Goal: Information Seeking & Learning: Learn about a topic

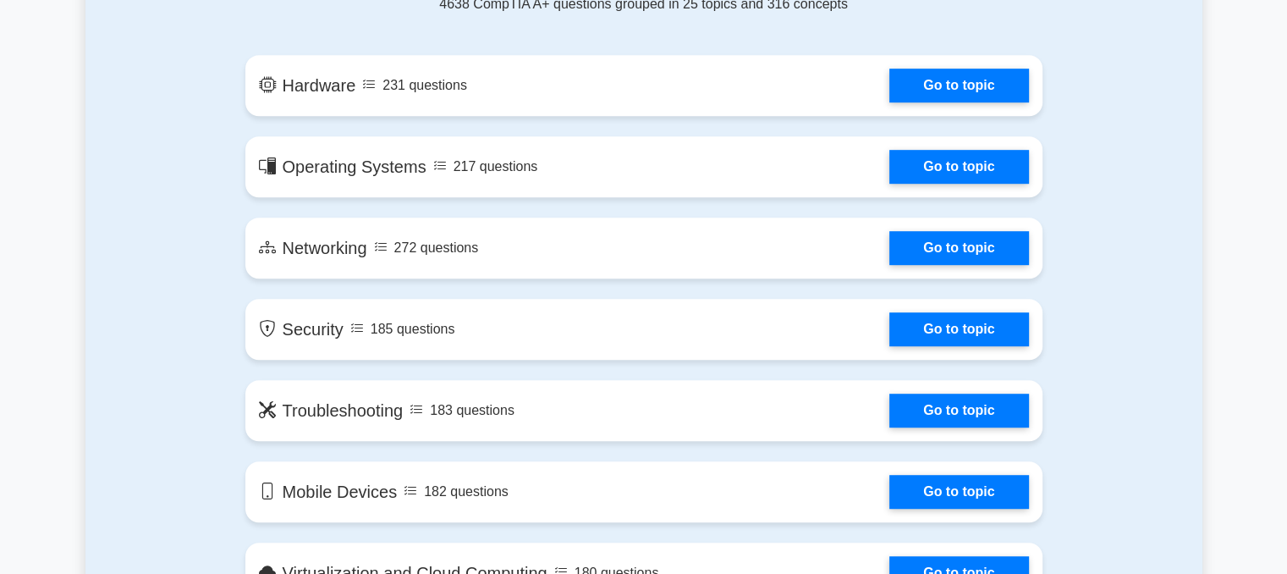
scroll to position [914, 0]
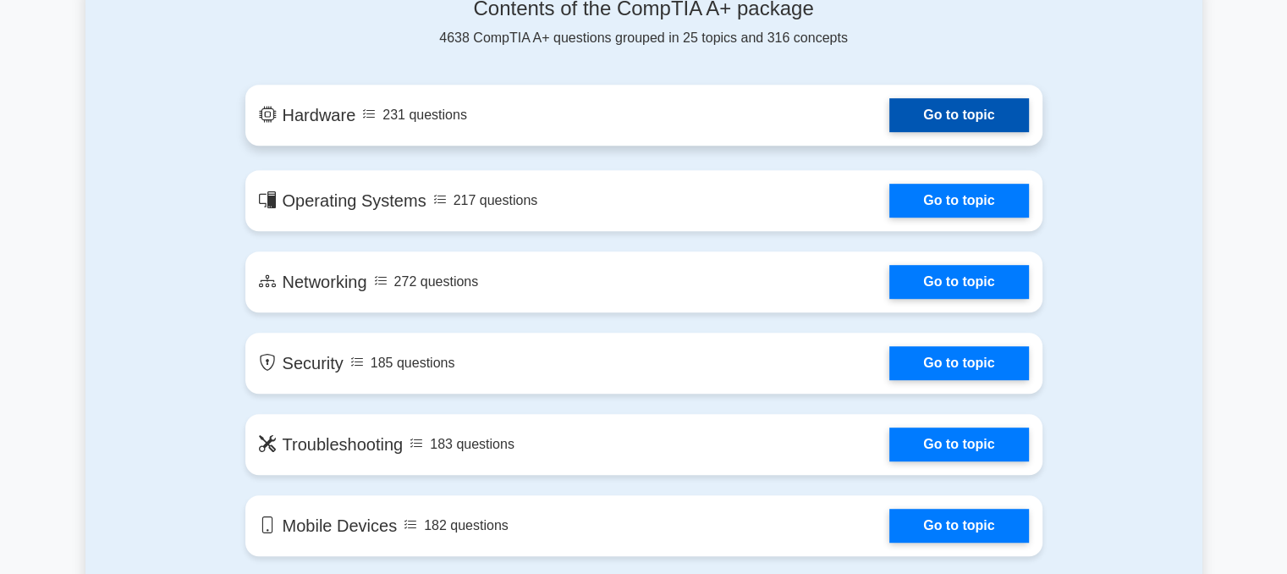
click at [968, 113] on link "Go to topic" at bounding box center [959, 115] width 139 height 34
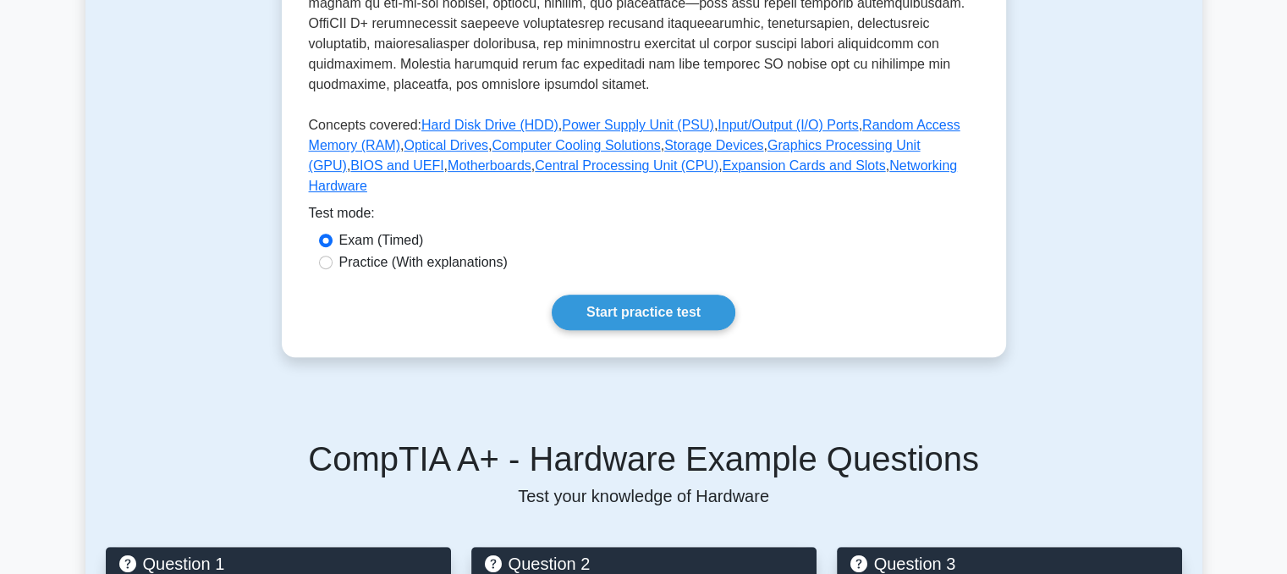
scroll to position [697, 0]
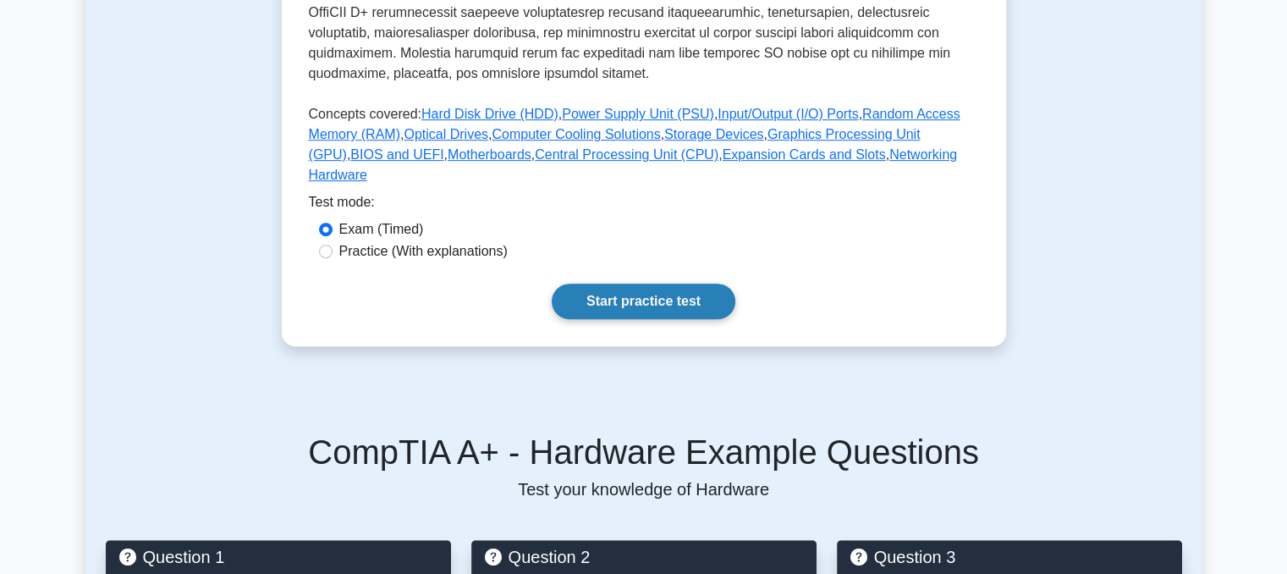
click at [636, 284] on link "Start practice test" at bounding box center [644, 302] width 184 height 36
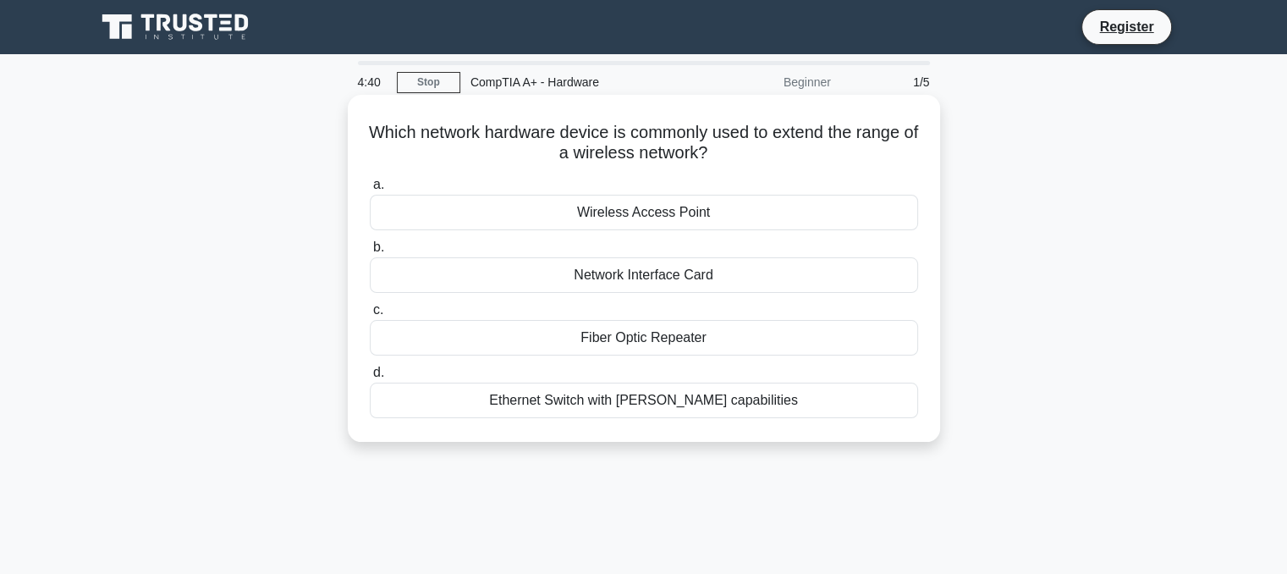
click at [625, 277] on div "Network Interface Card" at bounding box center [644, 275] width 548 height 36
click at [370, 253] on input "b. Network Interface Card" at bounding box center [370, 247] width 0 height 11
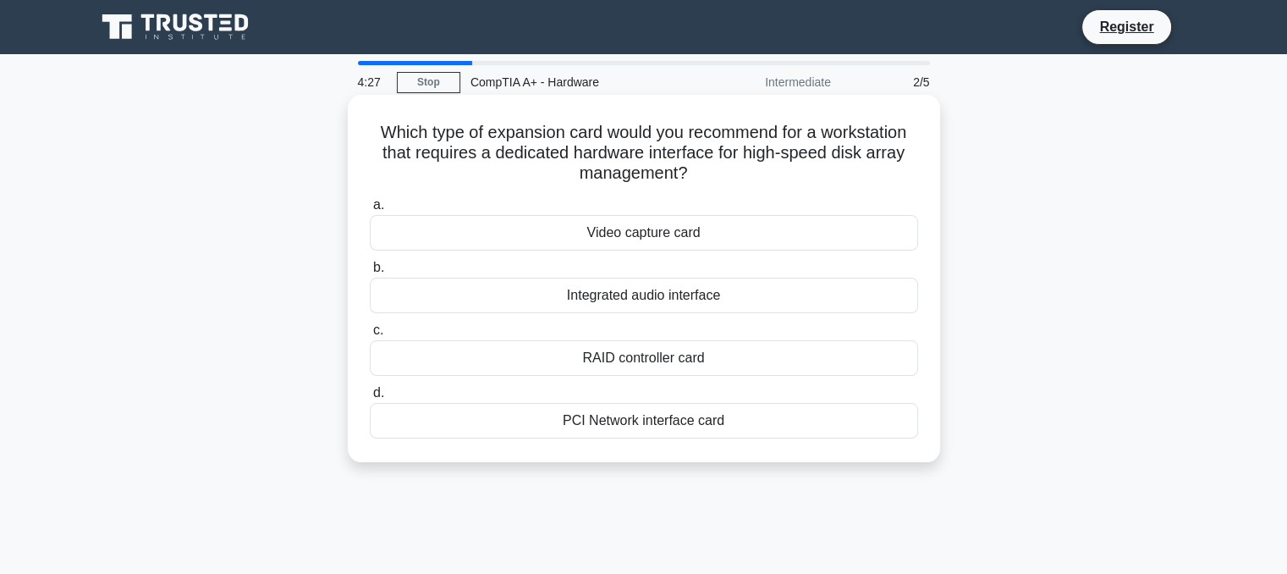
click at [650, 366] on div "RAID controller card" at bounding box center [644, 358] width 548 height 36
click at [370, 336] on input "c. RAID controller card" at bounding box center [370, 330] width 0 height 11
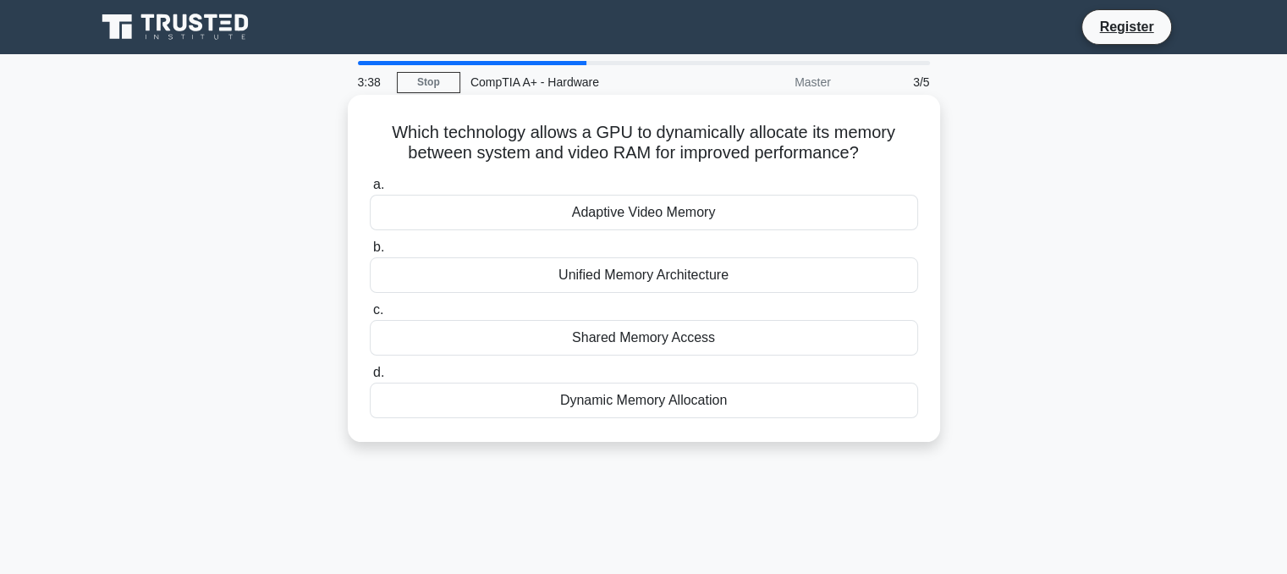
click at [663, 342] on div "Shared Memory Access" at bounding box center [644, 338] width 548 height 36
click at [370, 316] on input "c. Shared Memory Access" at bounding box center [370, 310] width 0 height 11
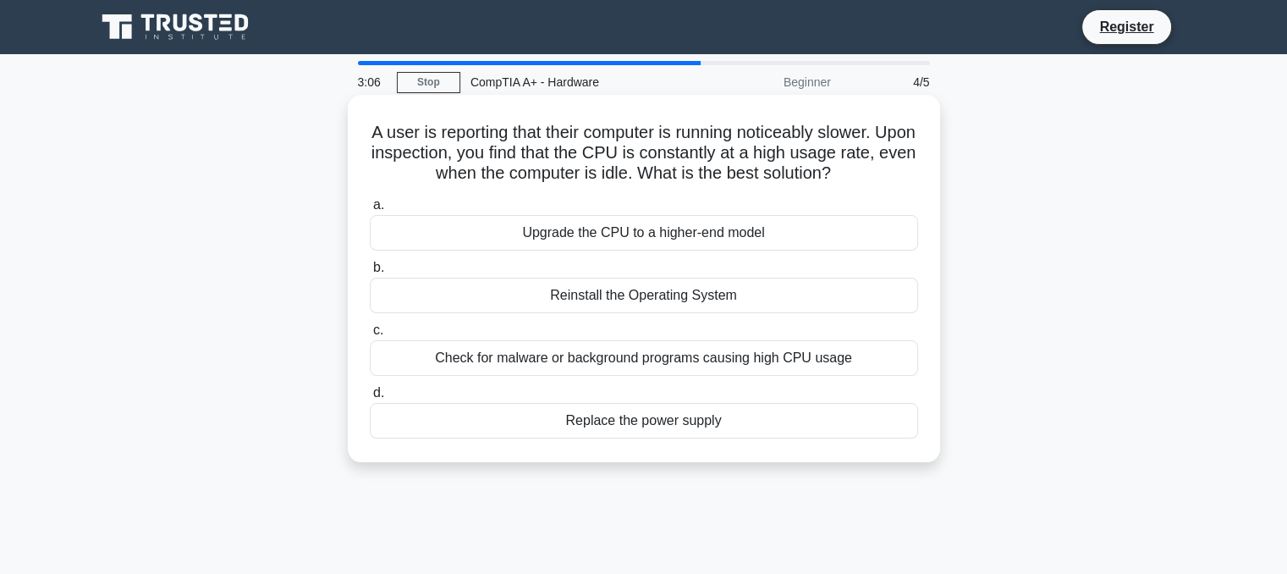
click at [626, 357] on div "Check for malware or background programs causing high CPU usage" at bounding box center [644, 358] width 548 height 36
click at [370, 336] on input "c. Check for malware or background programs causing high CPU usage" at bounding box center [370, 330] width 0 height 11
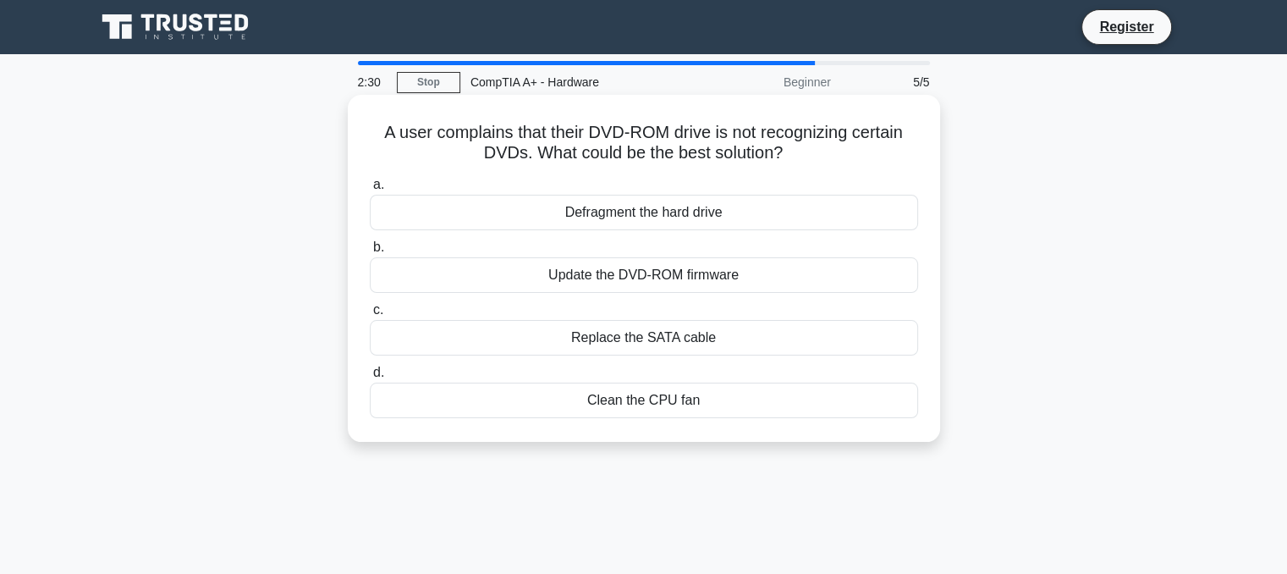
click at [650, 275] on div "Update the DVD-ROM firmware" at bounding box center [644, 275] width 548 height 36
click at [370, 253] on input "b. Update the DVD-ROM firmware" at bounding box center [370, 247] width 0 height 11
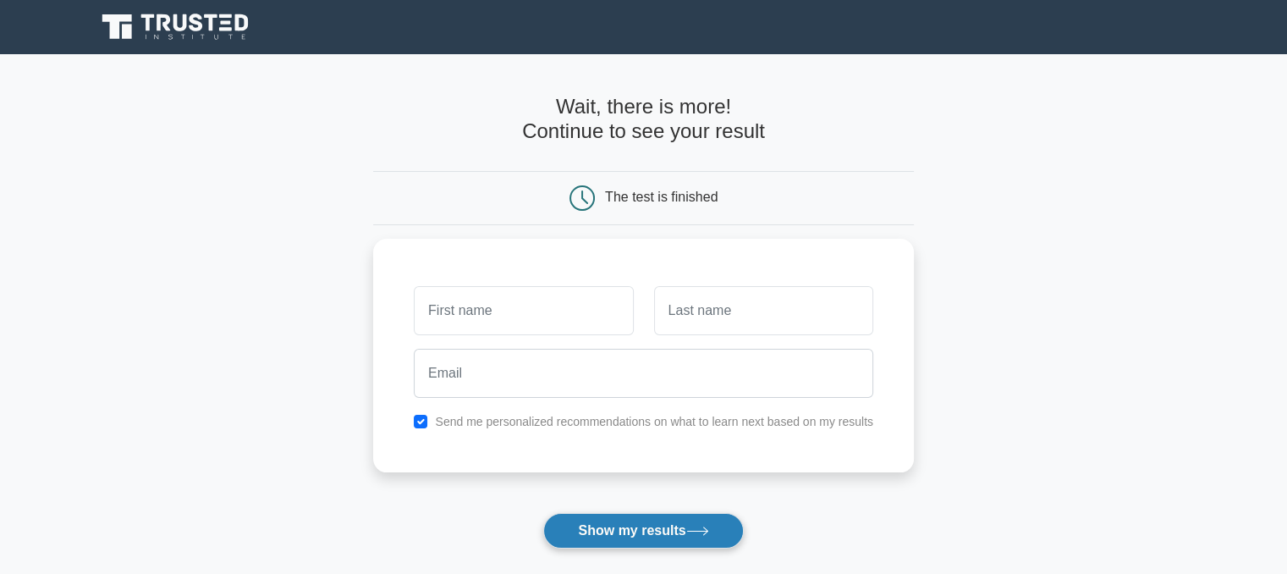
click at [646, 532] on button "Show my results" at bounding box center [643, 531] width 200 height 36
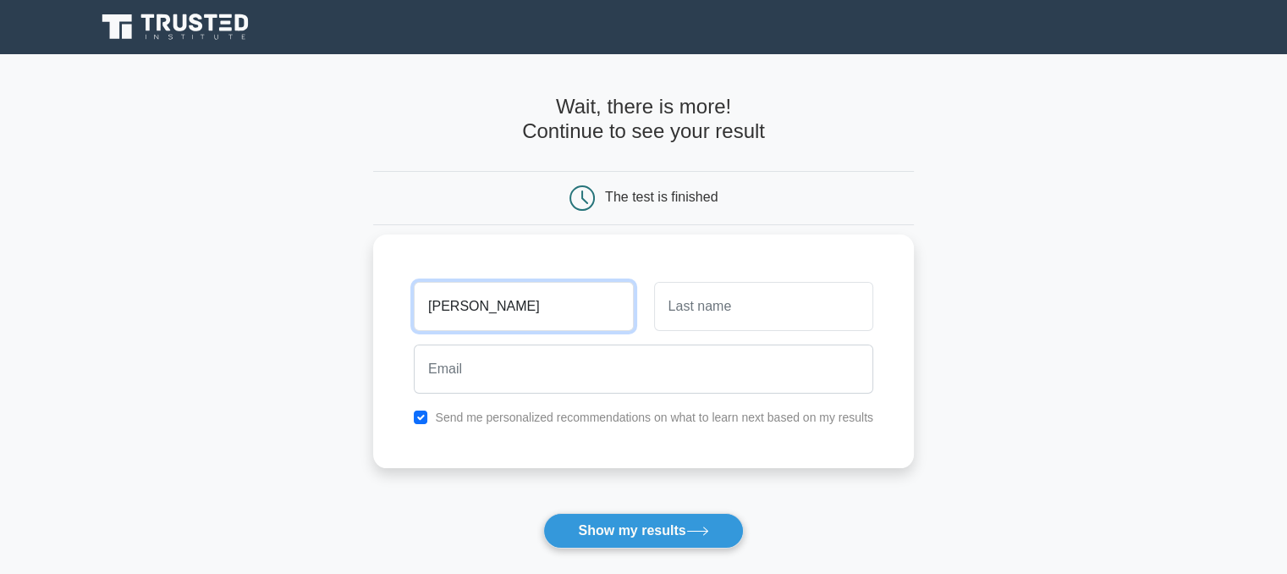
type input "[PERSON_NAME]"
type input "Bulemi"
click at [426, 418] on input "checkbox" at bounding box center [421, 418] width 14 height 14
checkbox input "false"
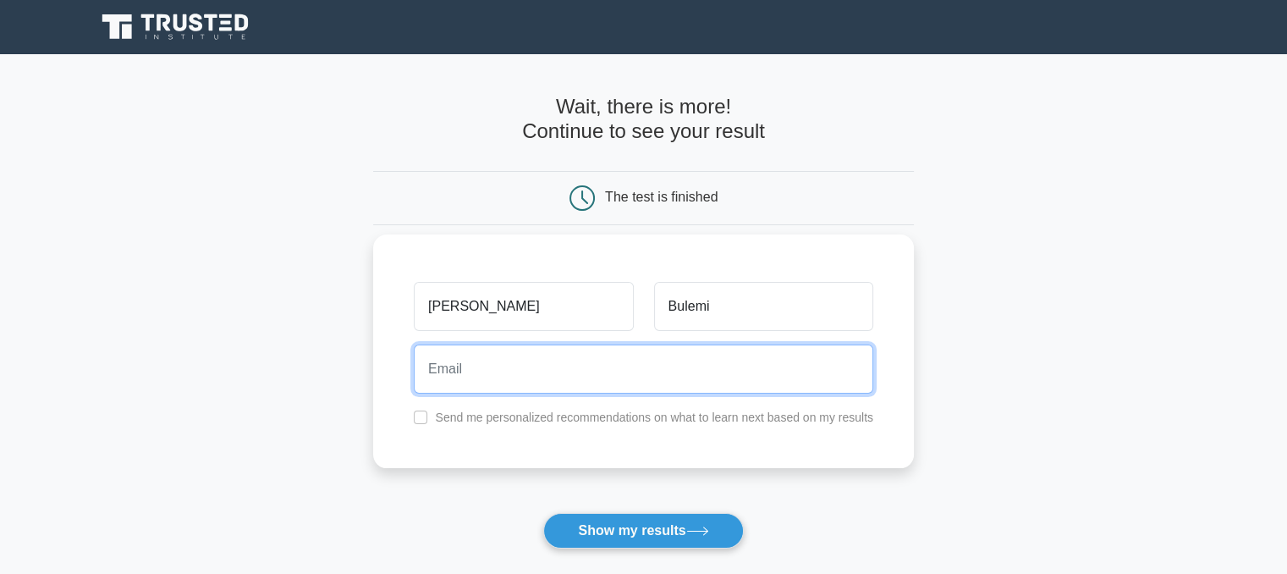
click at [518, 379] on input "email" at bounding box center [644, 368] width 460 height 49
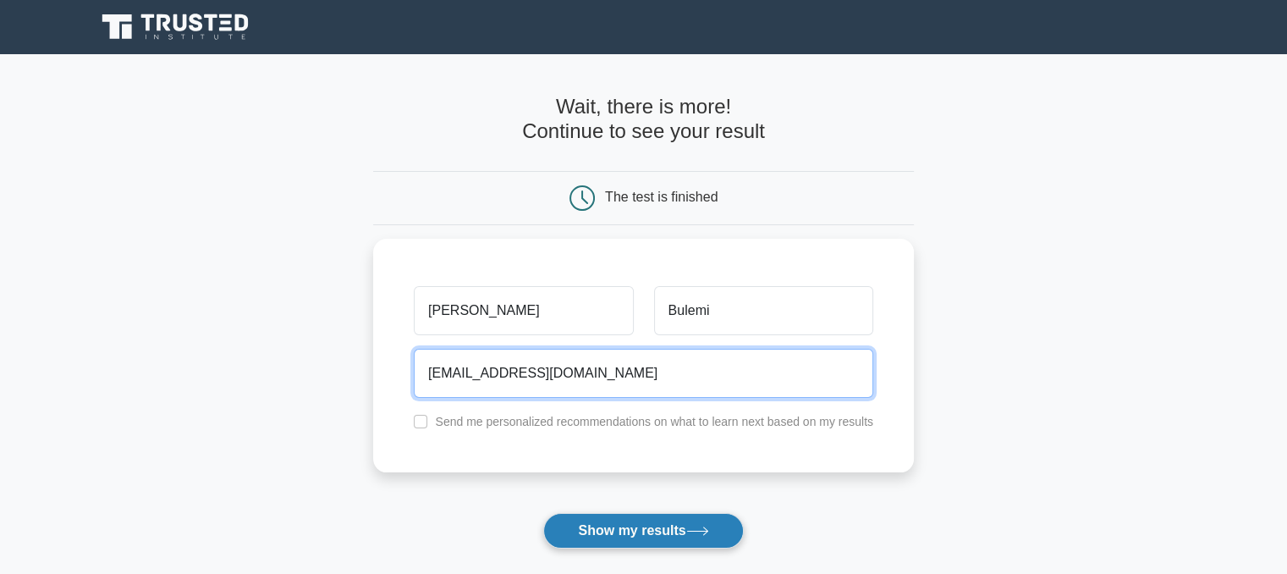
type input "mbayagerald@gmail.com"
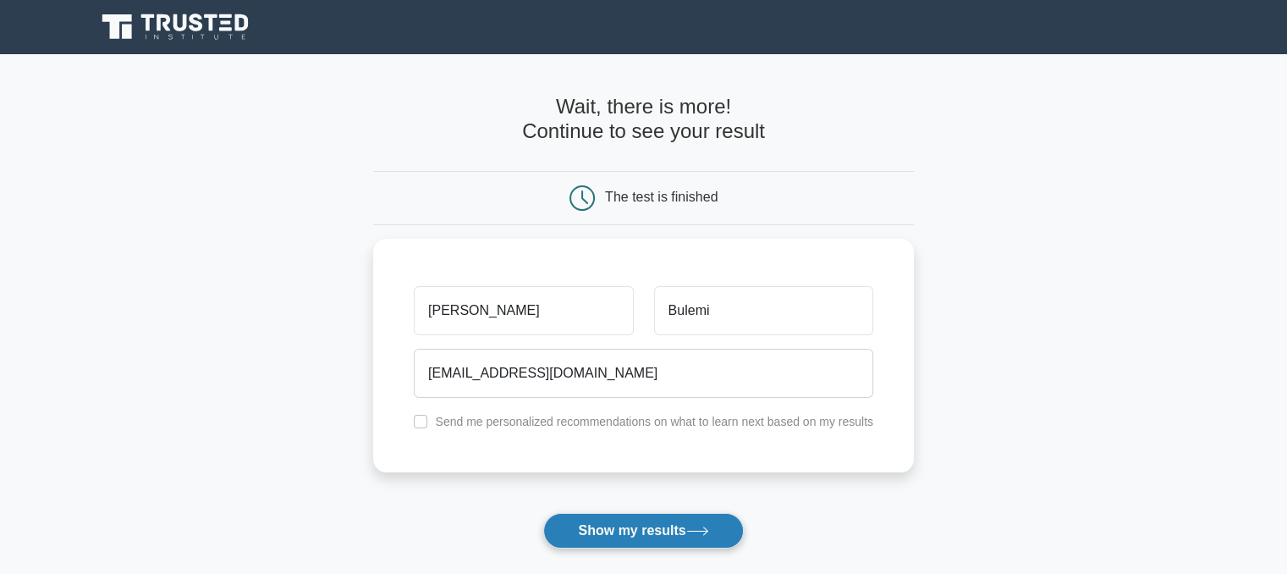
click at [631, 514] on button "Show my results" at bounding box center [643, 531] width 200 height 36
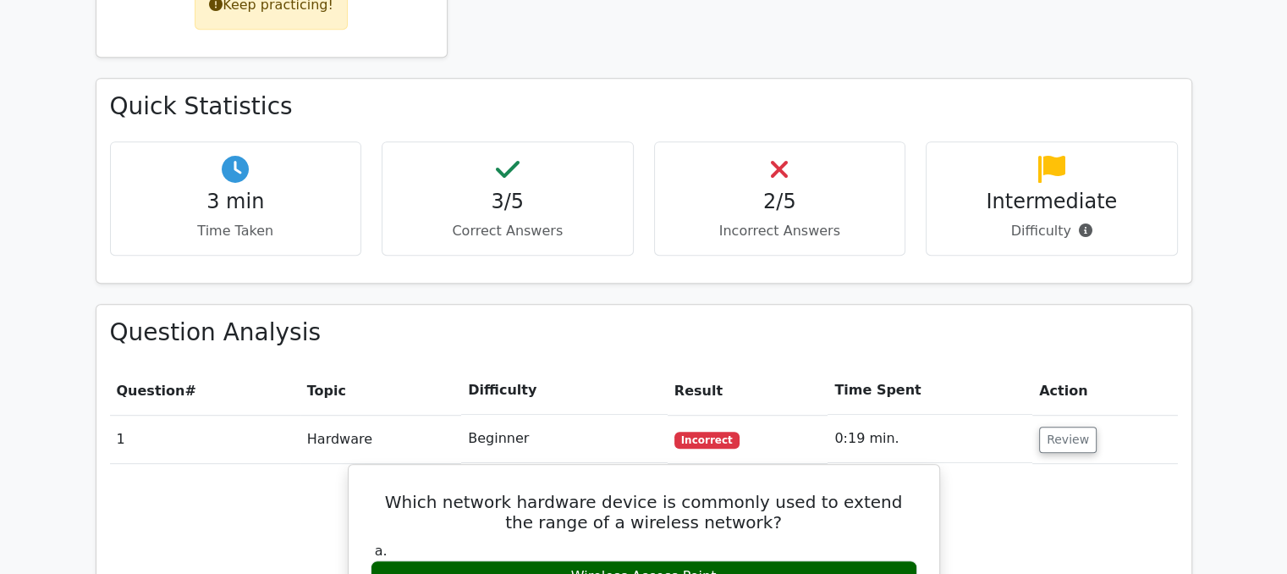
scroll to position [880, 0]
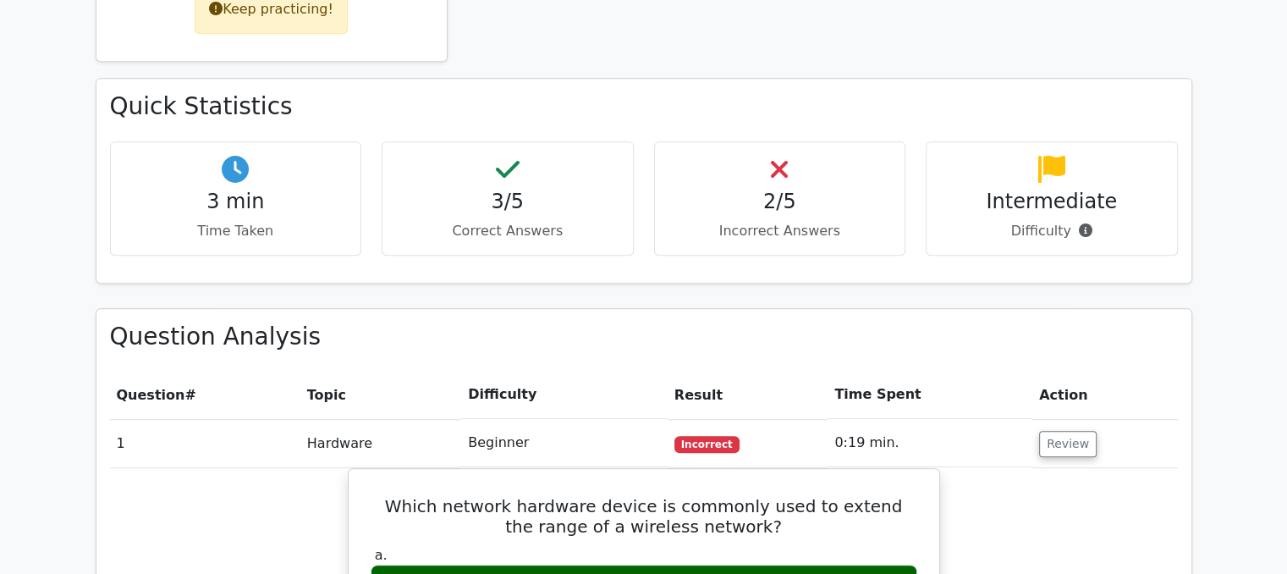
click at [759, 178] on div "2/5 Incorrect Answers" at bounding box center [780, 198] width 252 height 114
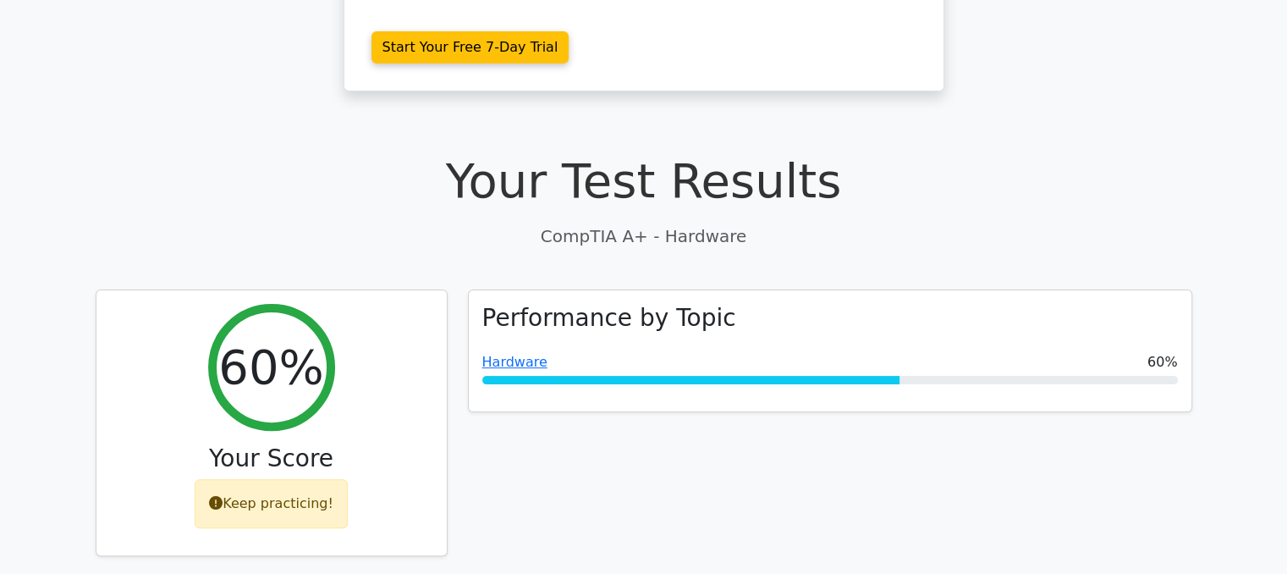
scroll to position [410, 0]
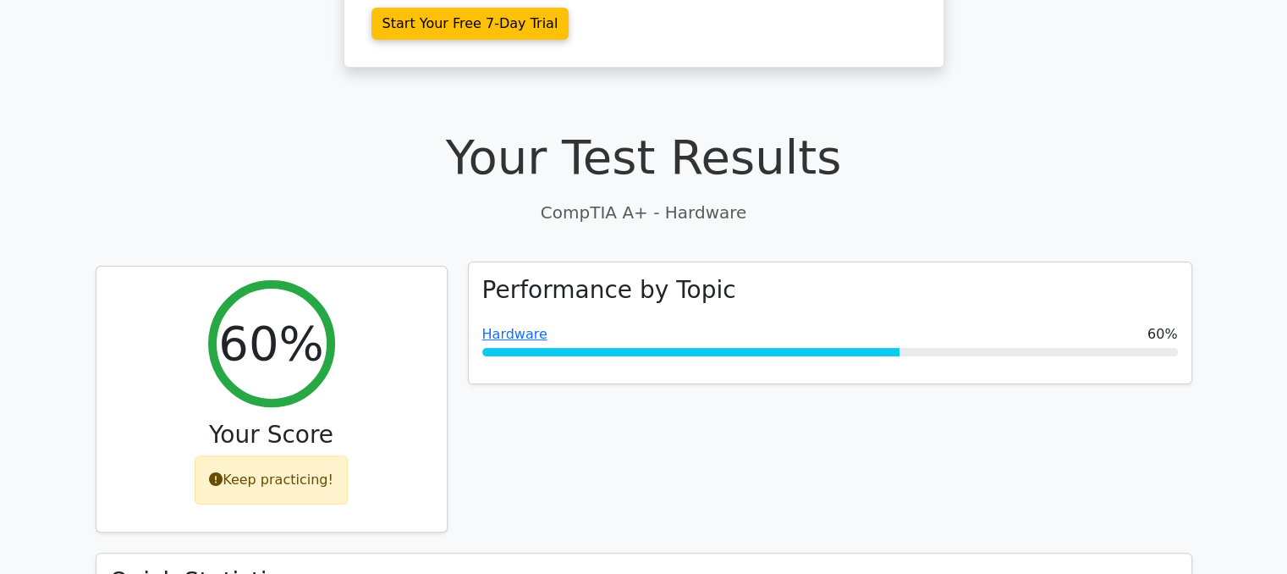
click at [611, 262] on div "Performance by Topic Hardware 60%" at bounding box center [830, 323] width 723 height 122
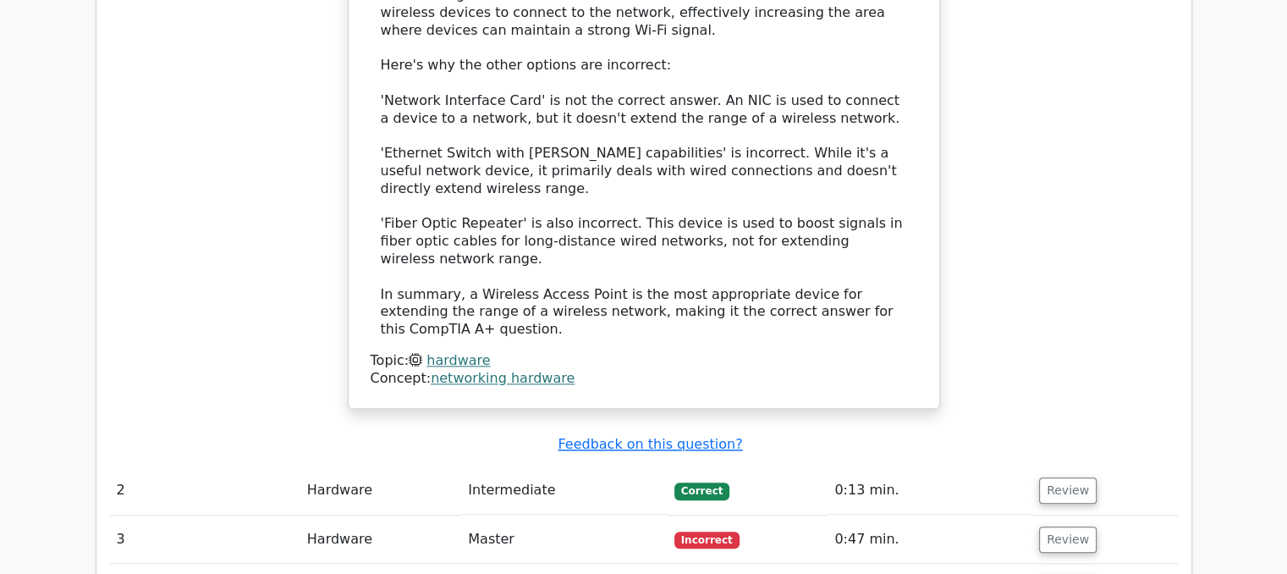
scroll to position [1801, 0]
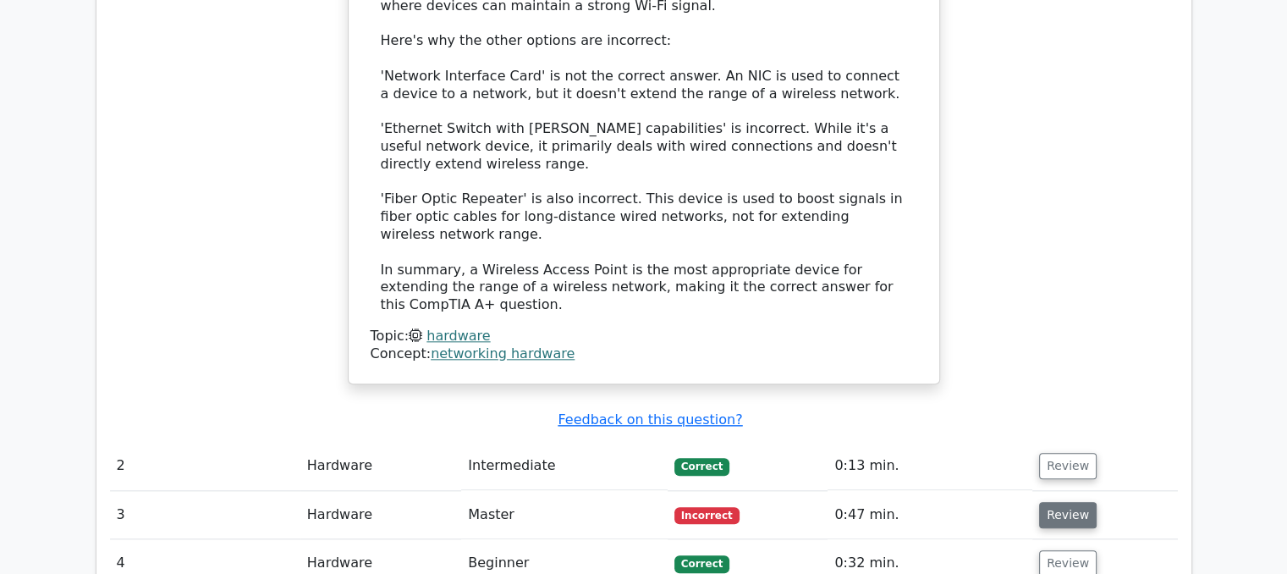
click at [1050, 502] on button "Review" at bounding box center [1068, 515] width 58 height 26
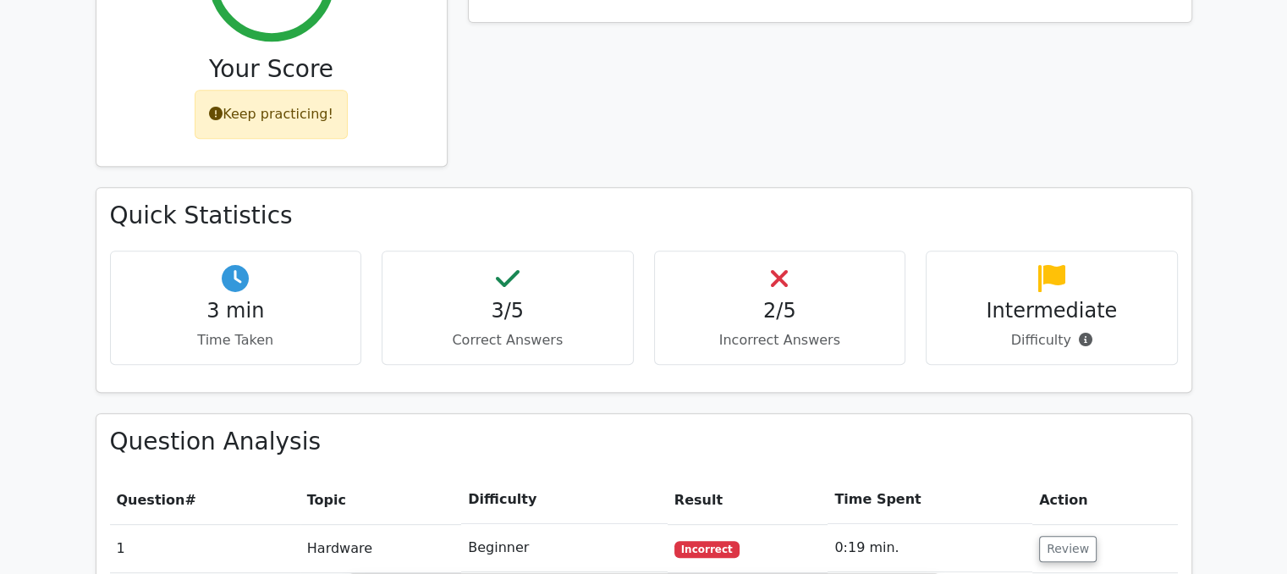
scroll to position [0, 0]
